Goal: Task Accomplishment & Management: Use online tool/utility

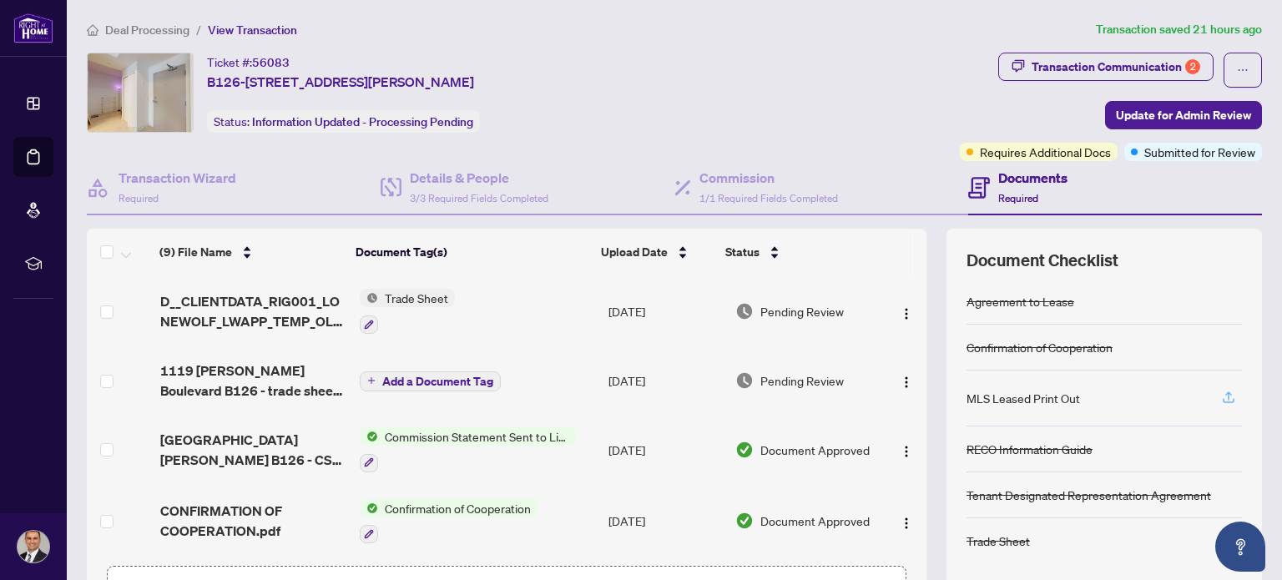
click at [1221, 393] on icon "button" at bounding box center [1228, 397] width 15 height 15
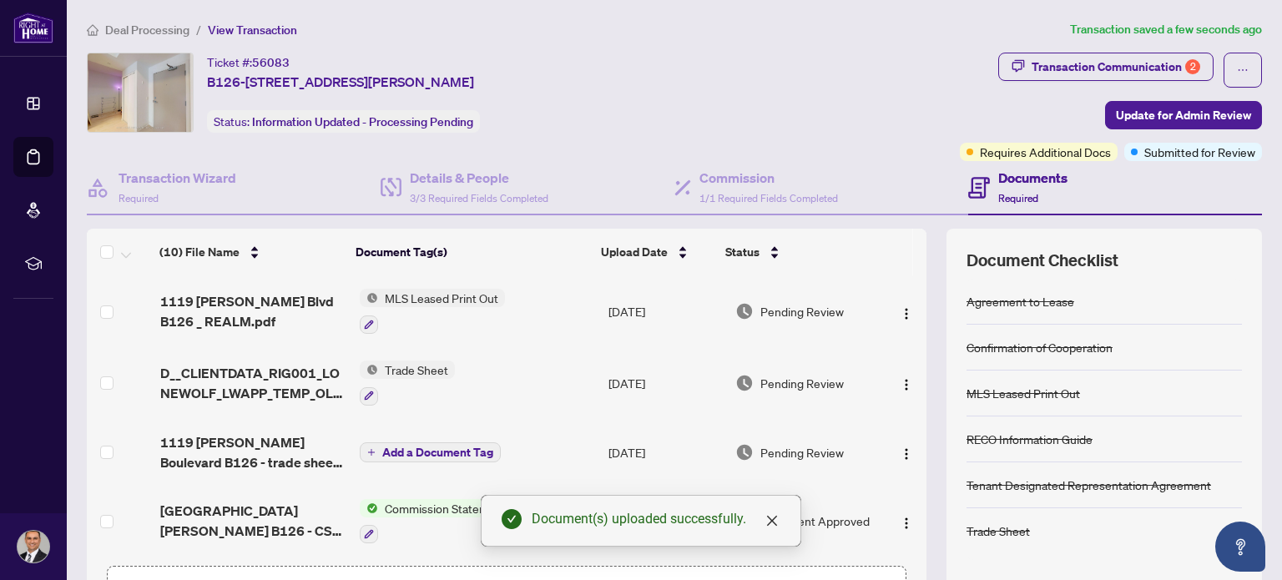
click at [186, 320] on span "1119 [PERSON_NAME] Blvd B126 _ REALM.pdf" at bounding box center [253, 311] width 186 height 40
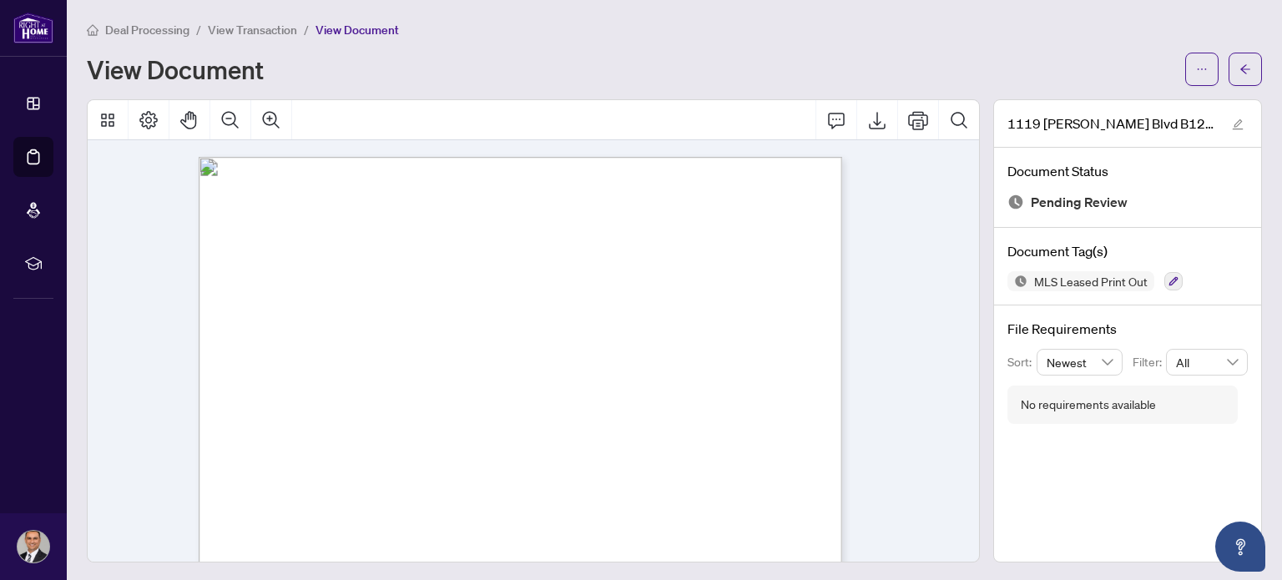
click at [264, 25] on span "View Transaction" at bounding box center [252, 30] width 89 height 15
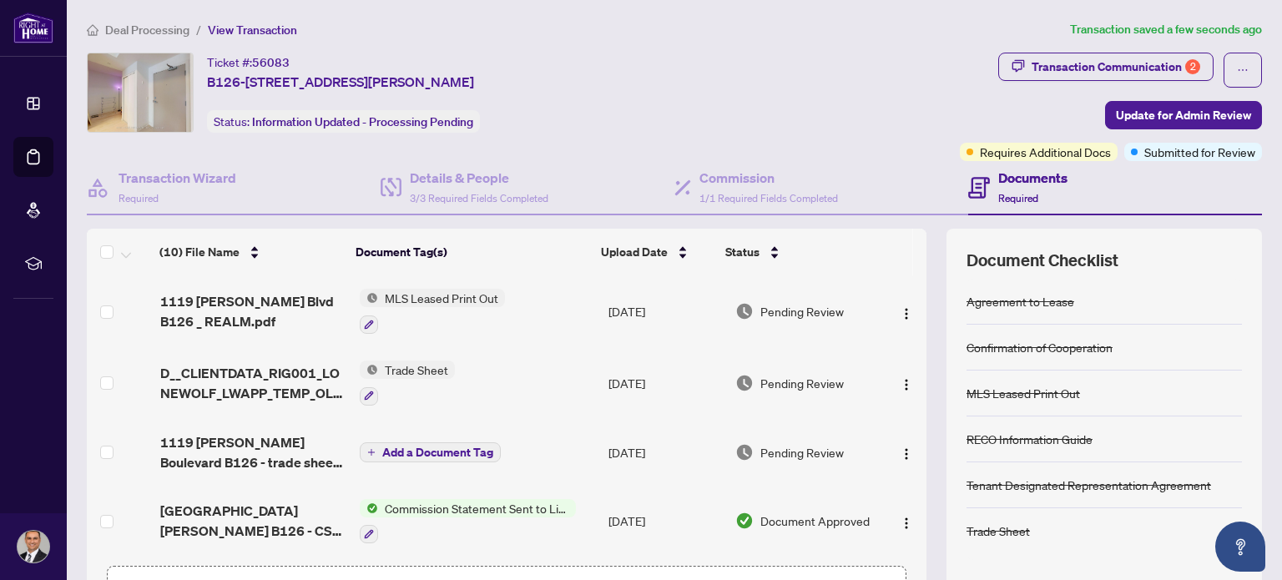
click at [224, 380] on span "D__CLIENTDATA_RIG001_LONEWOLF_LWAPP_TEMP_OL0X8BCVFRX 1.pdf" at bounding box center [253, 383] width 186 height 40
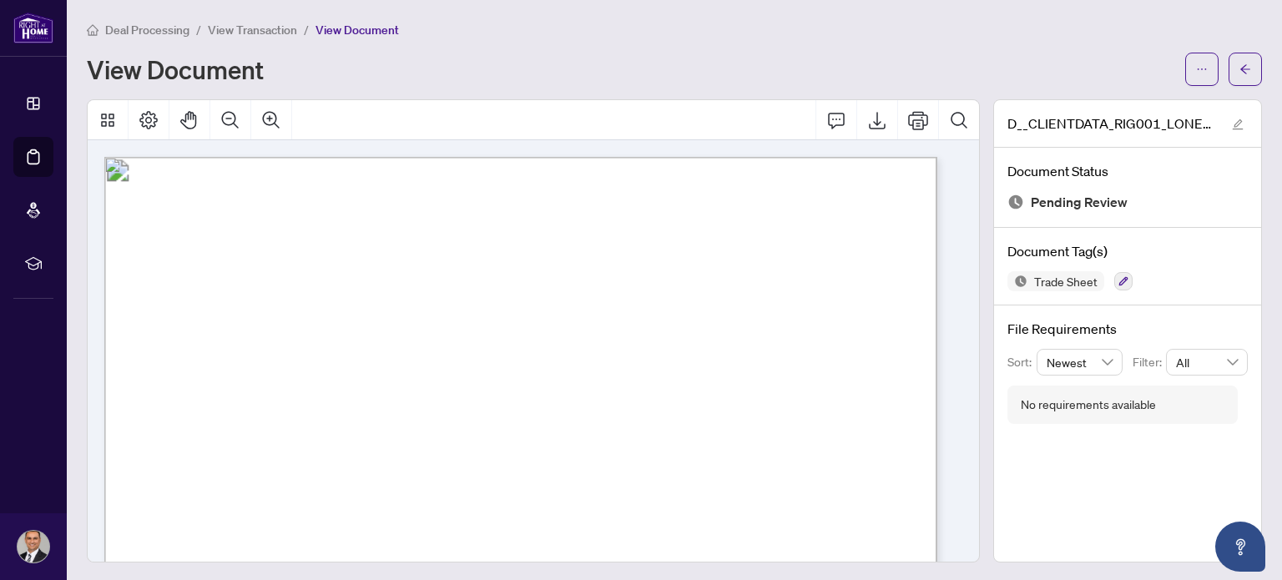
click at [50, 108] on li "Dashboard" at bounding box center [33, 103] width 40 height 40
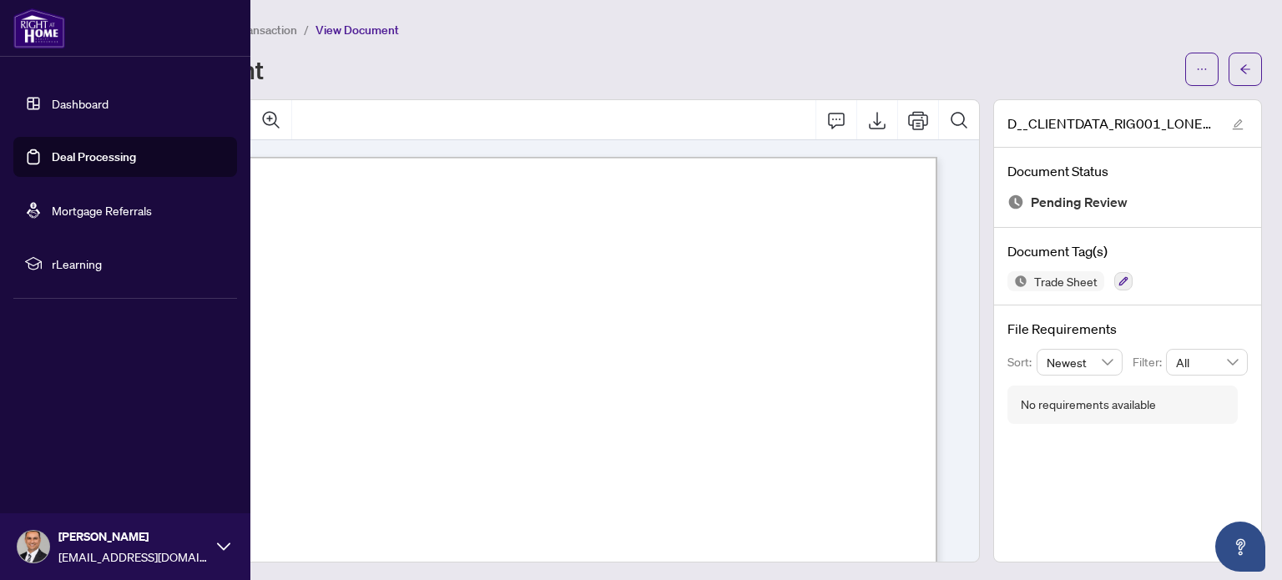
click at [76, 102] on link "Dashboard" at bounding box center [80, 103] width 57 height 15
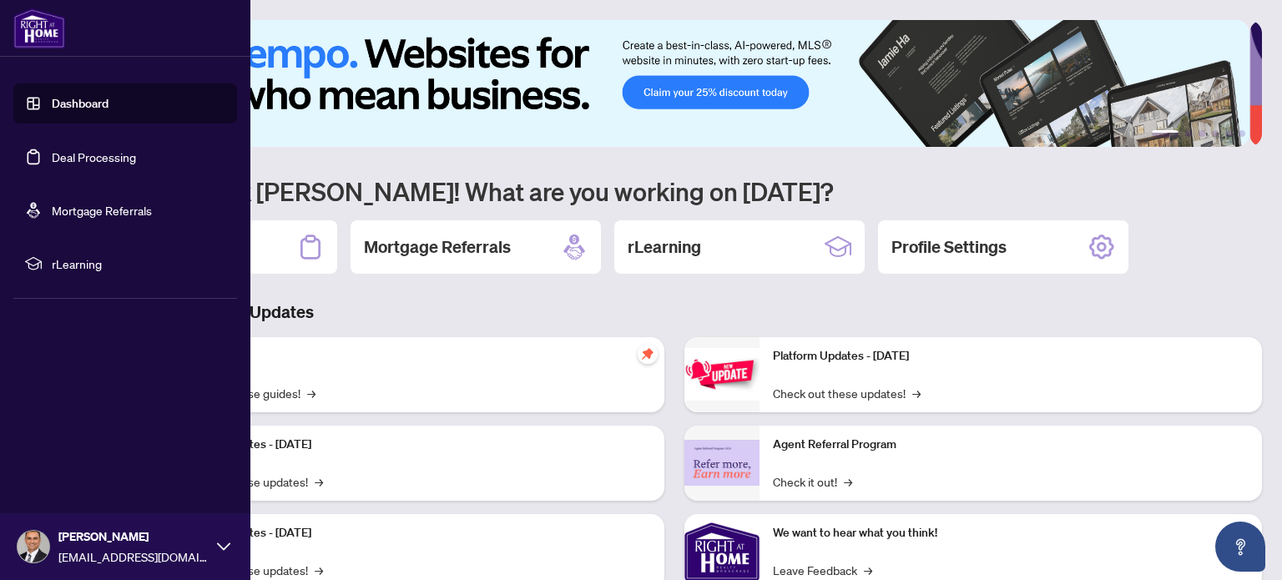
click at [353, 161] on div "1 2 3 4 5 6 Welcome back [PERSON_NAME]! What are you working on [DATE]? Deal Pr…" at bounding box center [674, 361] width 1175 height 683
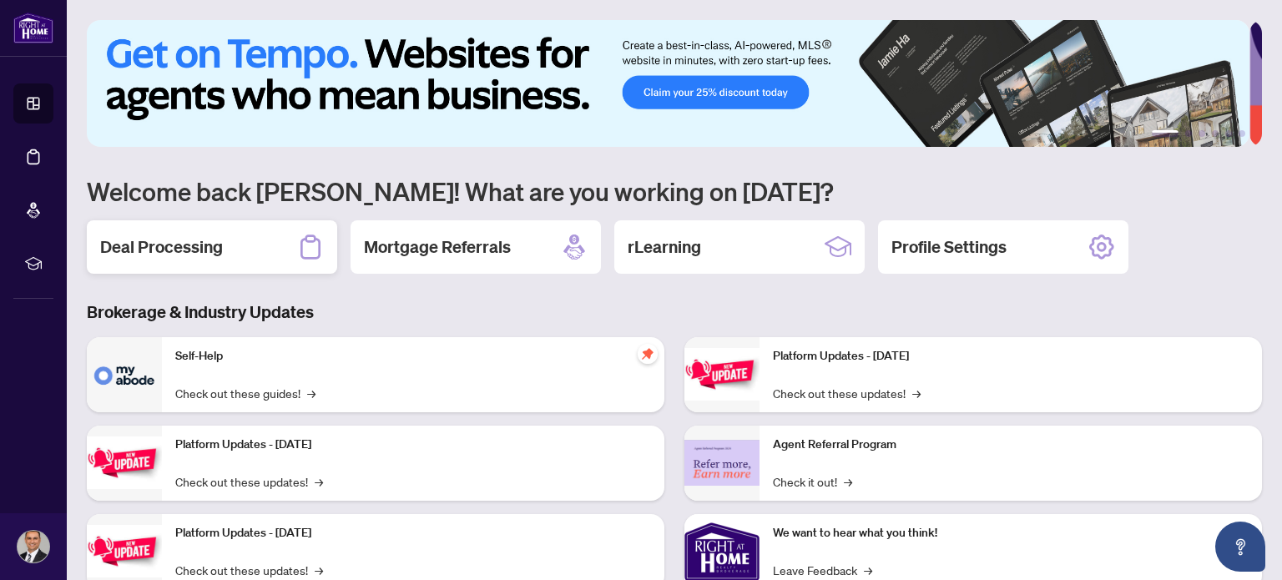
click at [247, 245] on div "Deal Processing" at bounding box center [212, 246] width 250 height 53
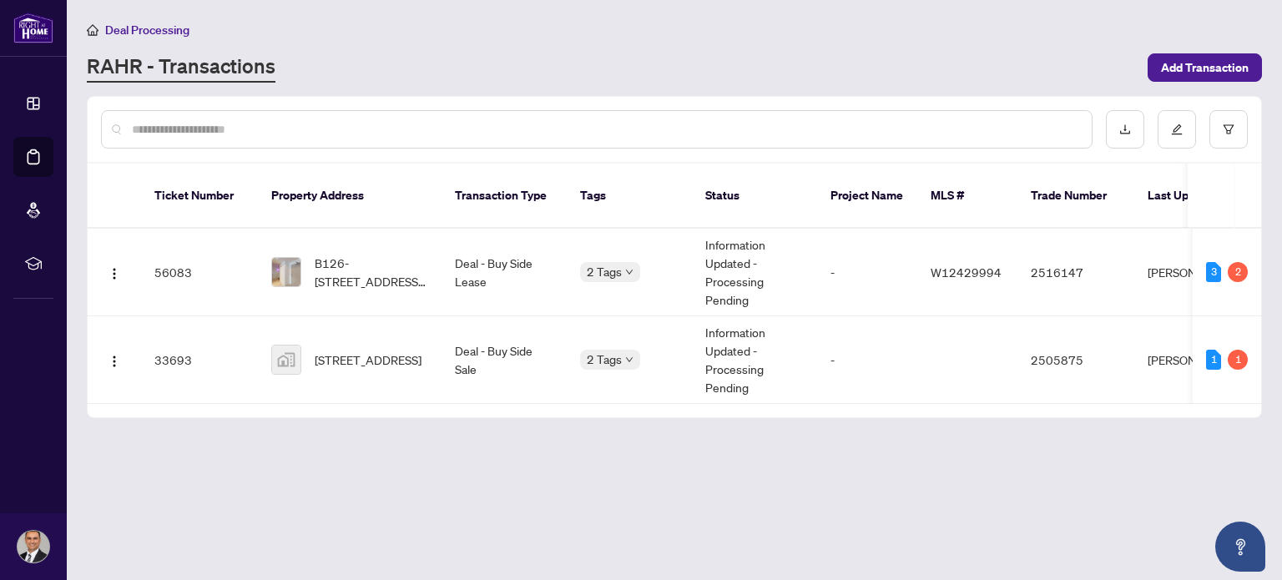
click at [381, 254] on span "B126-[STREET_ADDRESS][PERSON_NAME]" at bounding box center [372, 272] width 114 height 37
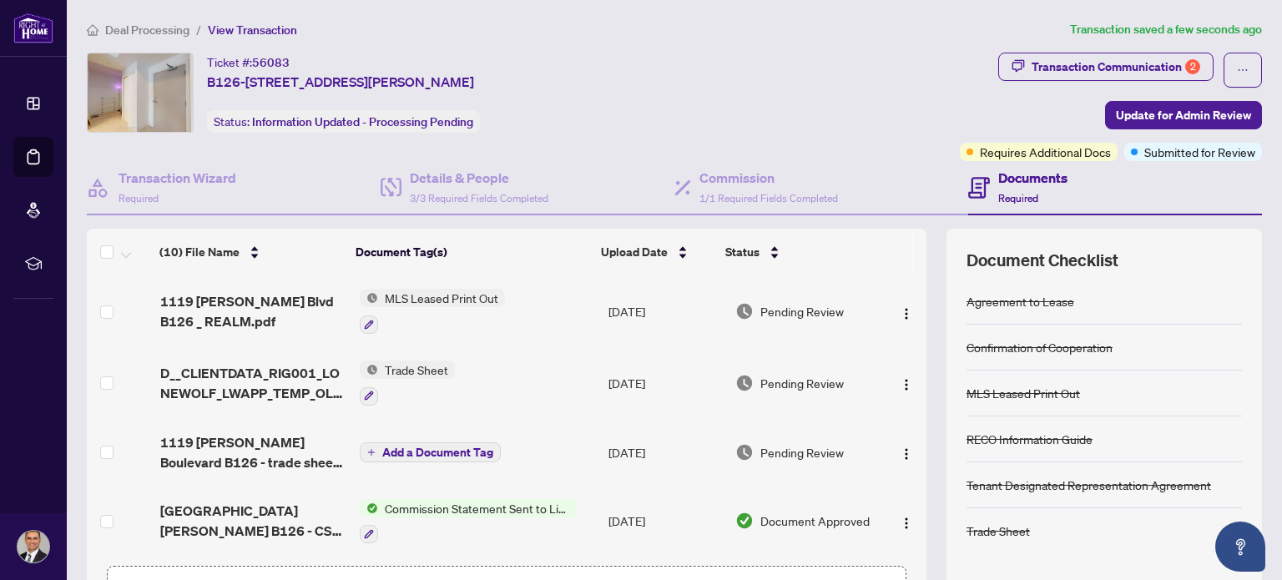
click at [33, 104] on icon at bounding box center [34, 104] width 12 height 12
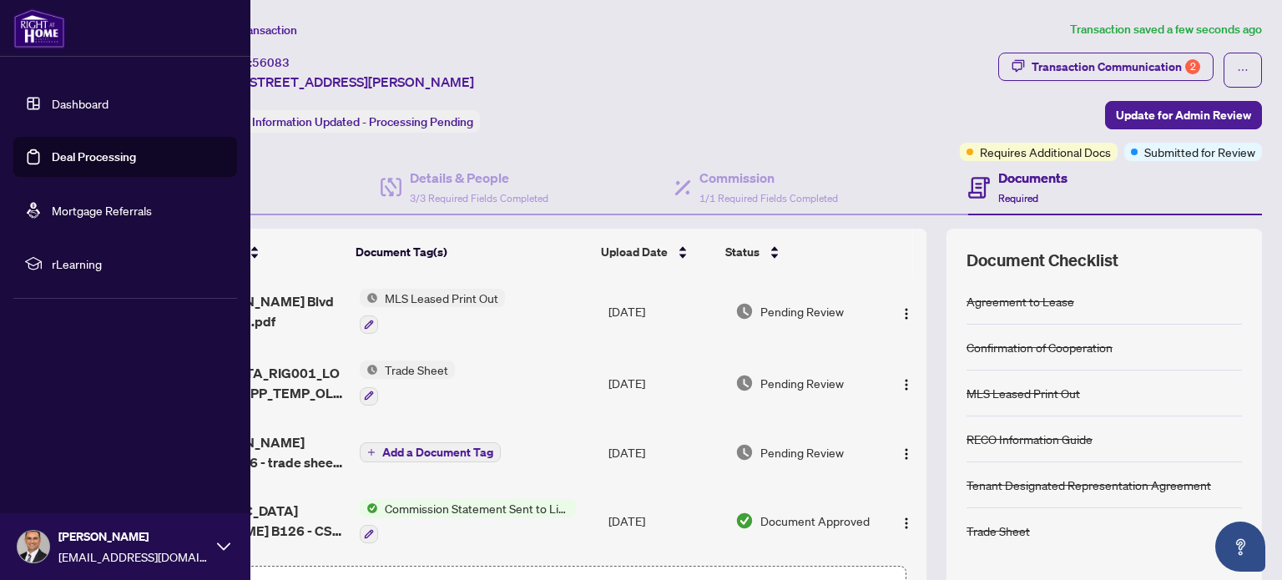
click at [90, 106] on link "Dashboard" at bounding box center [80, 103] width 57 height 15
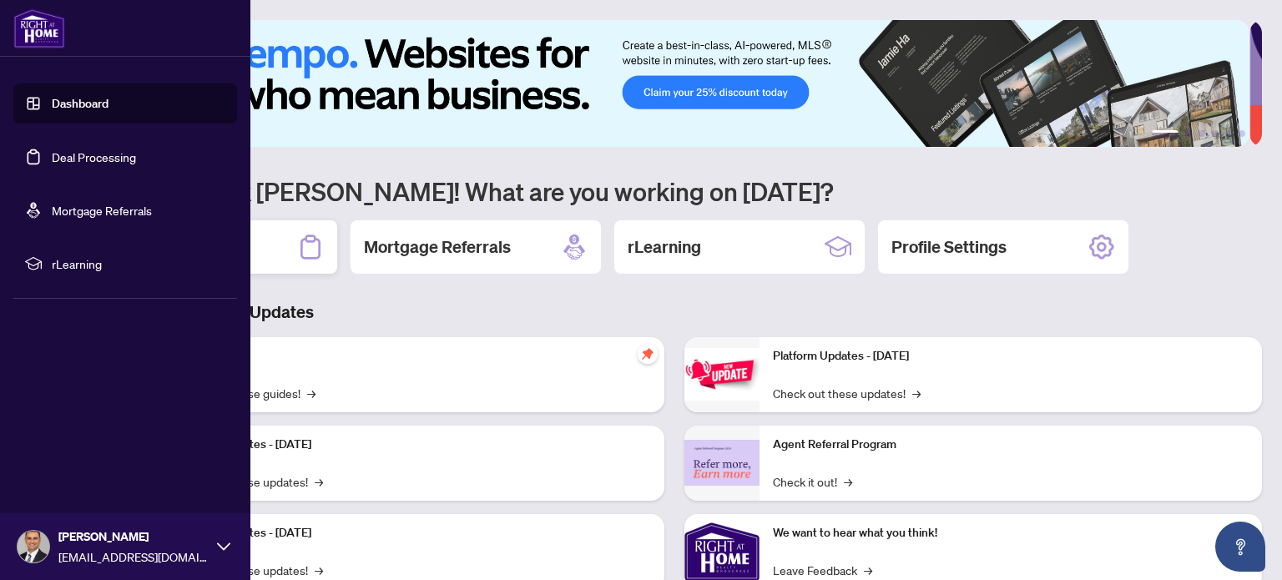
click at [270, 255] on div "Deal Processing" at bounding box center [212, 246] width 250 height 53
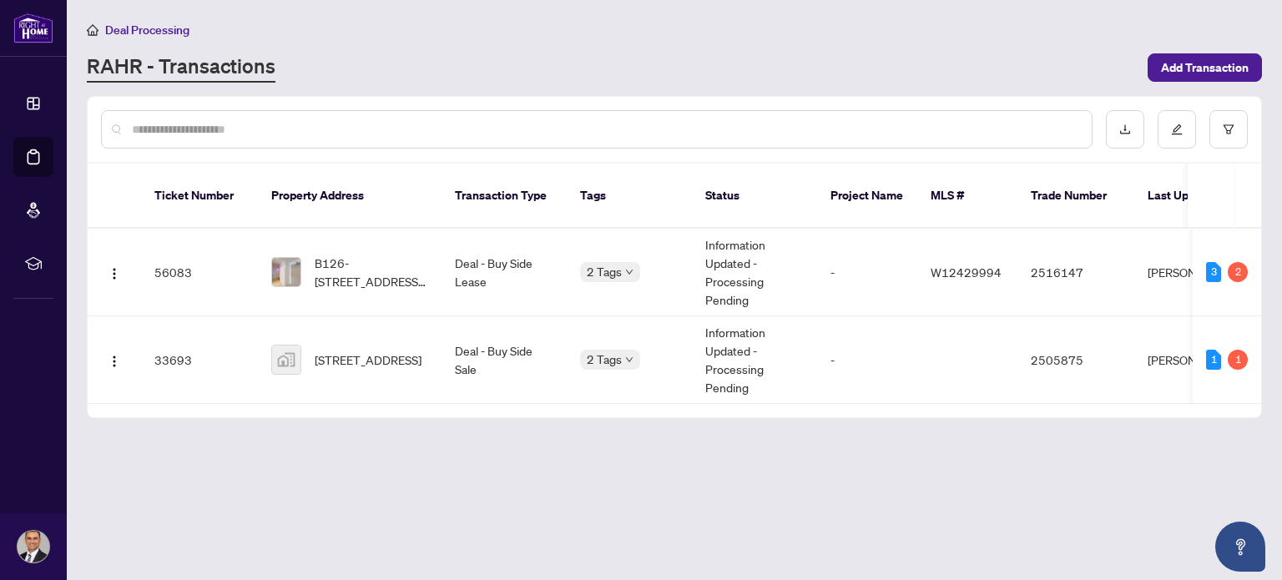
click at [352, 351] on span "[STREET_ADDRESS]" at bounding box center [368, 360] width 107 height 18
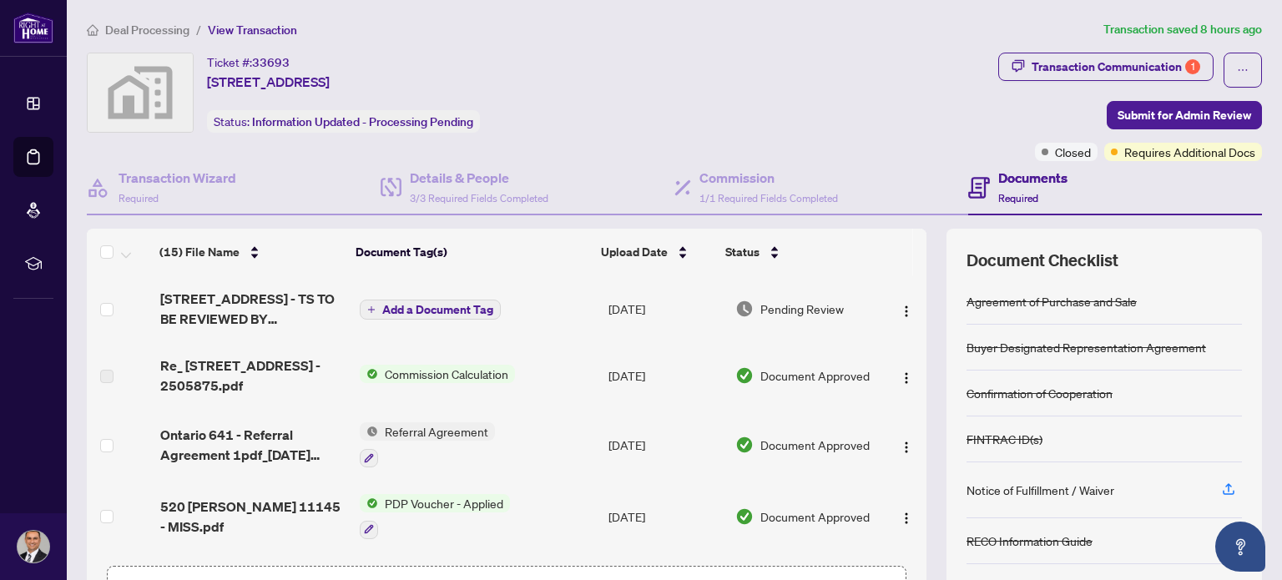
click at [199, 309] on span "[STREET_ADDRESS] - TS TO BE REVIEWED BY [PERSON_NAME].pdf" at bounding box center [253, 309] width 186 height 40
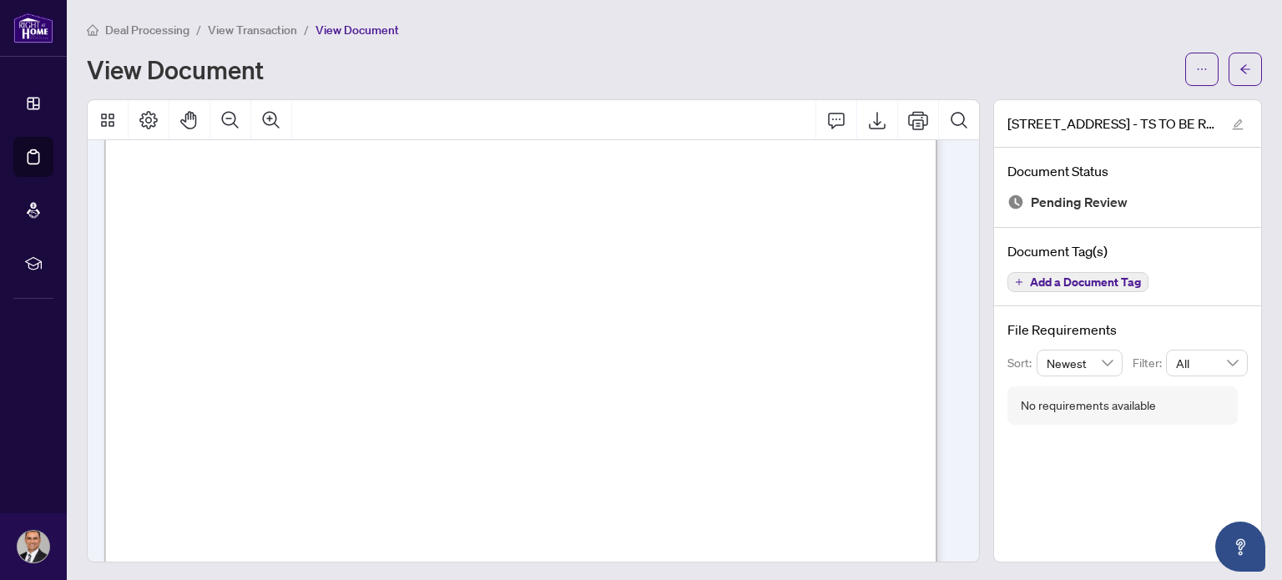
scroll to position [512, 0]
click at [857, 114] on button "Export" at bounding box center [877, 120] width 40 height 40
click at [233, 30] on span "View Transaction" at bounding box center [252, 30] width 89 height 15
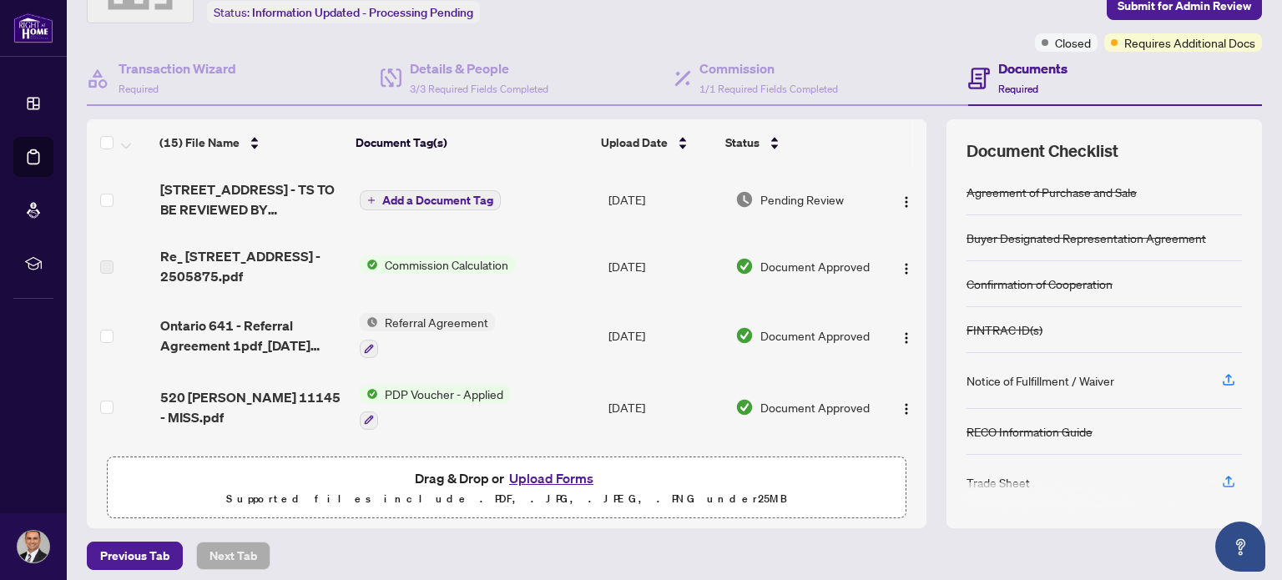
scroll to position [111, 0]
click at [1213, 481] on div at bounding box center [1103, 494] width 275 height 27
click at [1221, 477] on icon "button" at bounding box center [1228, 479] width 15 height 15
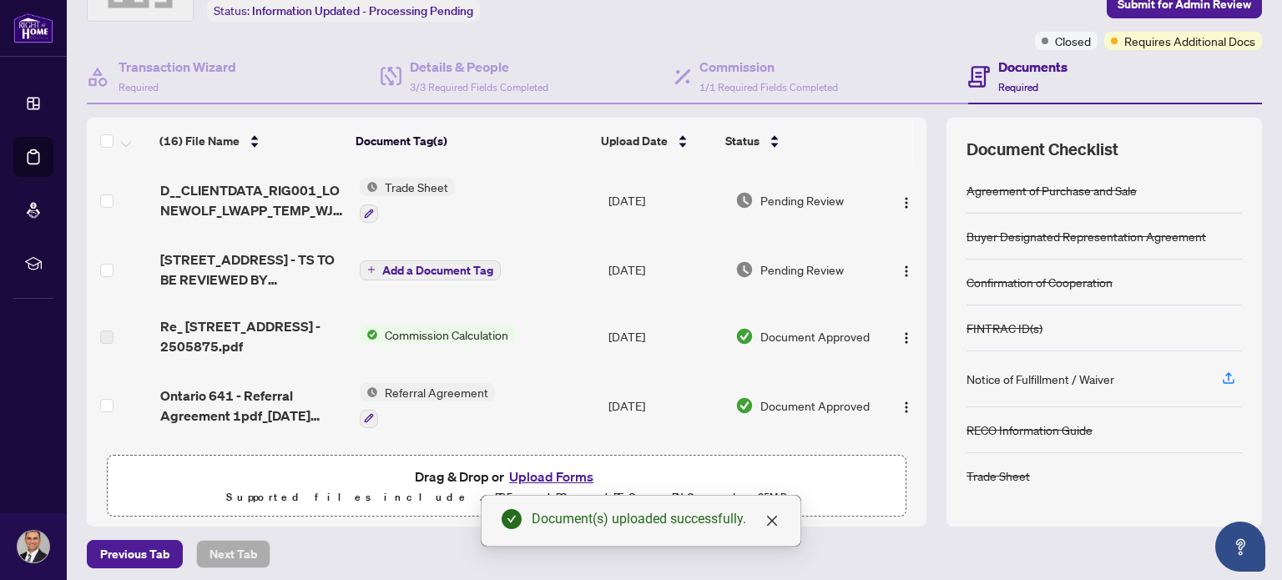
click at [285, 184] on span "D__CLIENTDATA_RIG001_LONEWOLF_LWAPP_TEMP_WJ0MPLYJFRX 1.pdf" at bounding box center [253, 200] width 186 height 40
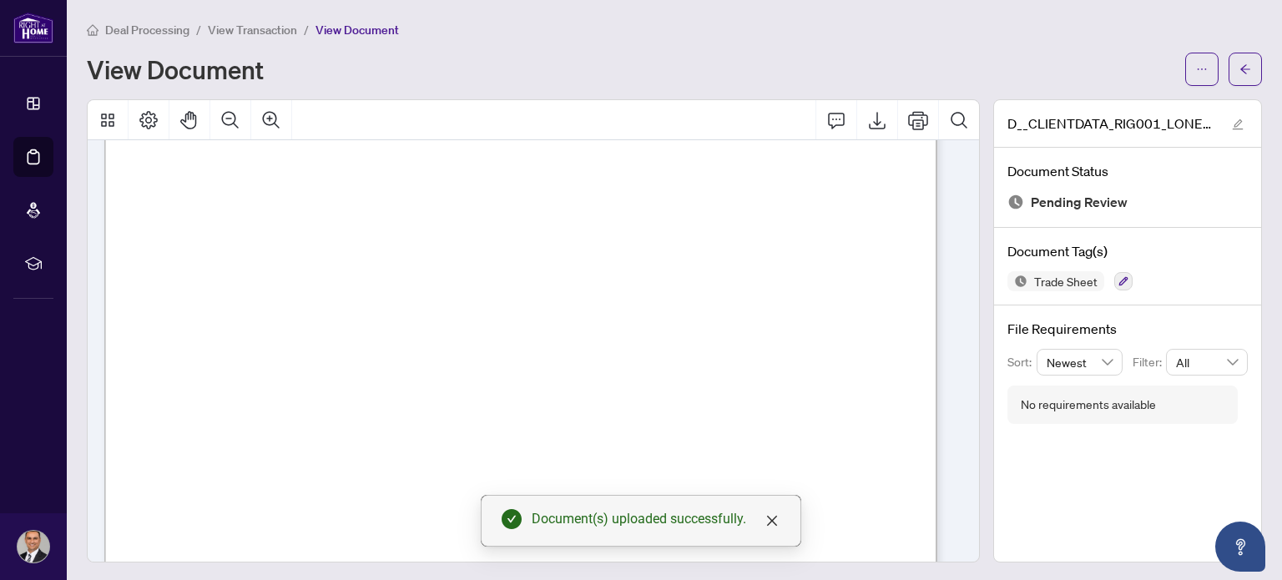
scroll to position [688, 0]
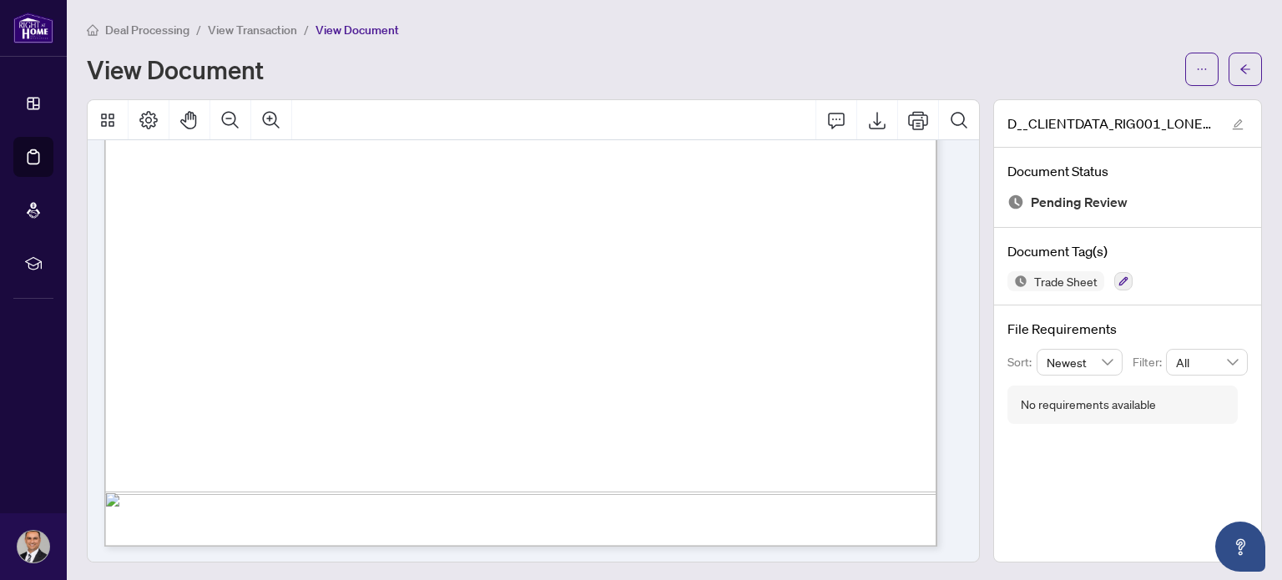
click at [247, 34] on span "View Transaction" at bounding box center [252, 30] width 89 height 15
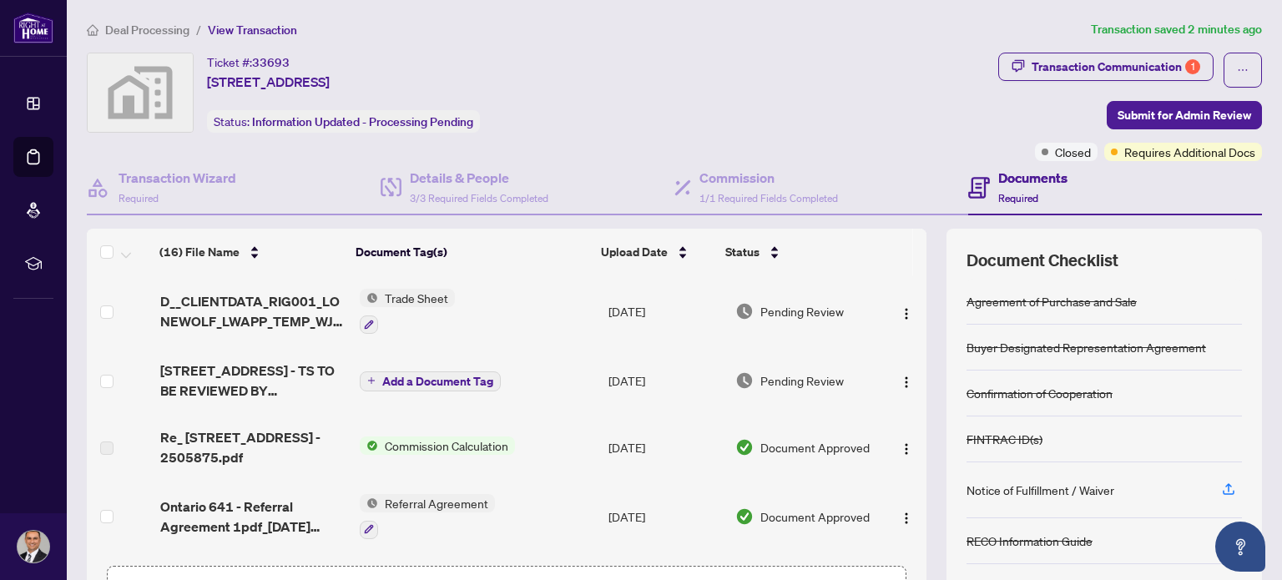
click at [154, 25] on span "Deal Processing" at bounding box center [147, 30] width 84 height 15
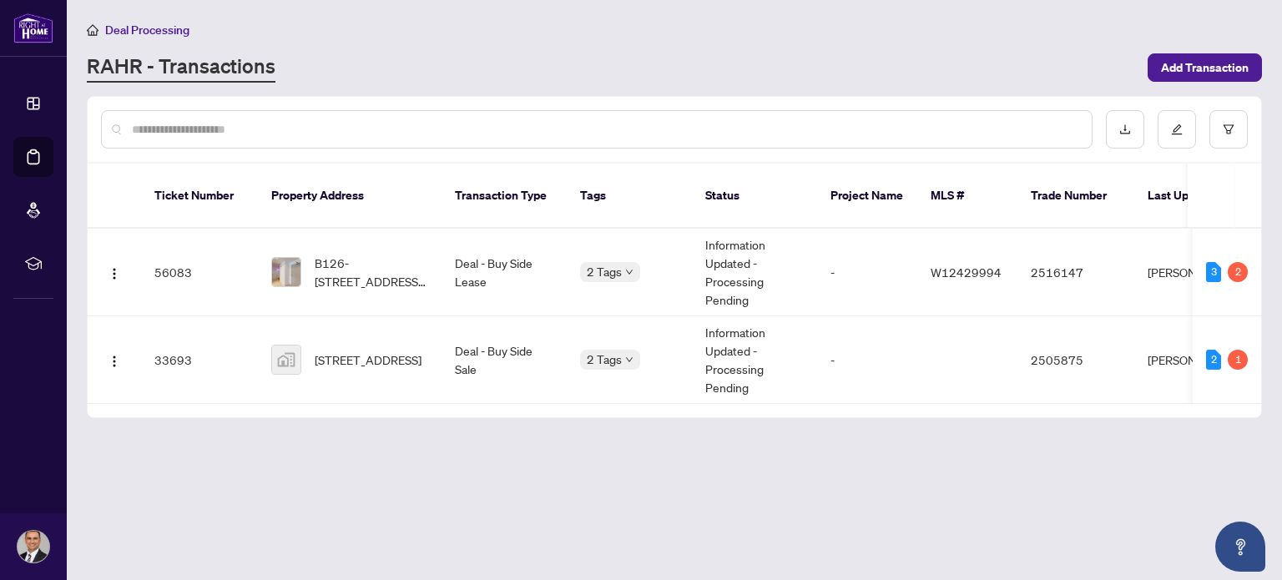
click at [383, 351] on span "[STREET_ADDRESS]" at bounding box center [368, 360] width 107 height 18
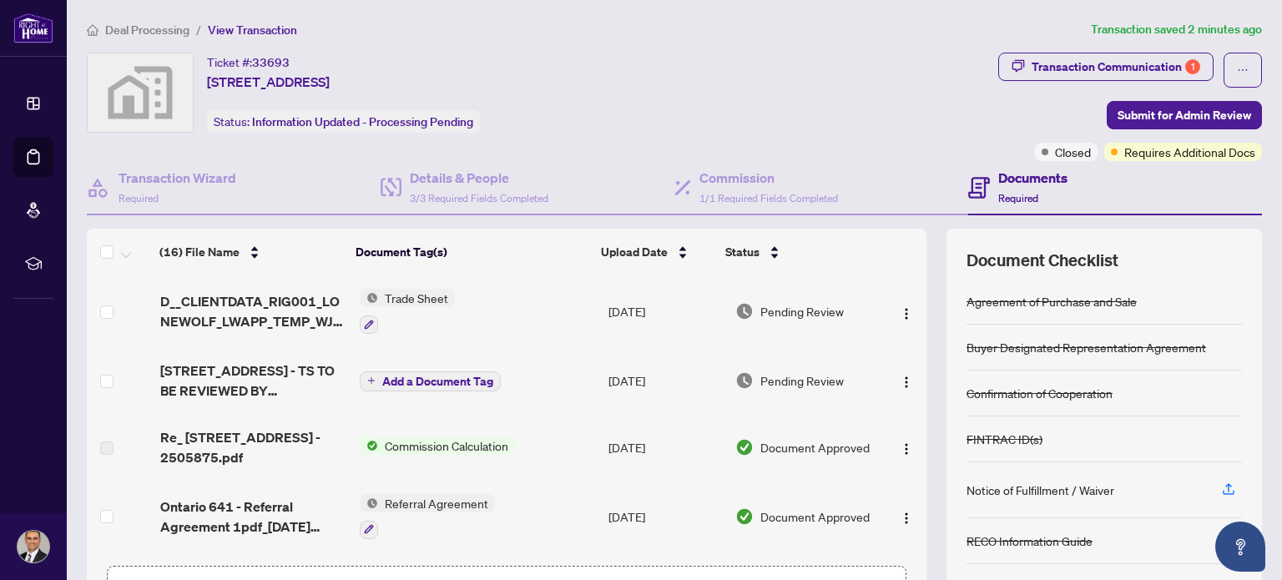
click at [253, 309] on span "D__CLIENTDATA_RIG001_LONEWOLF_LWAPP_TEMP_WJ0MPLYJFRX 1.pdf" at bounding box center [253, 311] width 186 height 40
